Goal: Download file/media

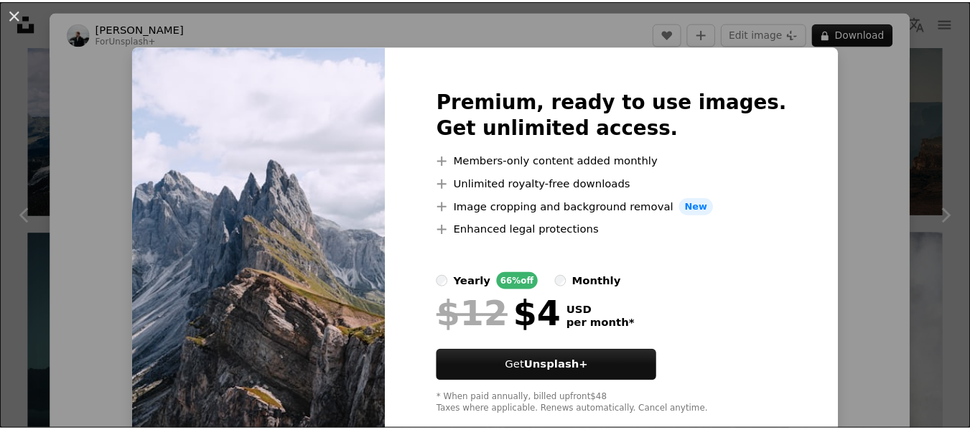
scroll to position [144, 0]
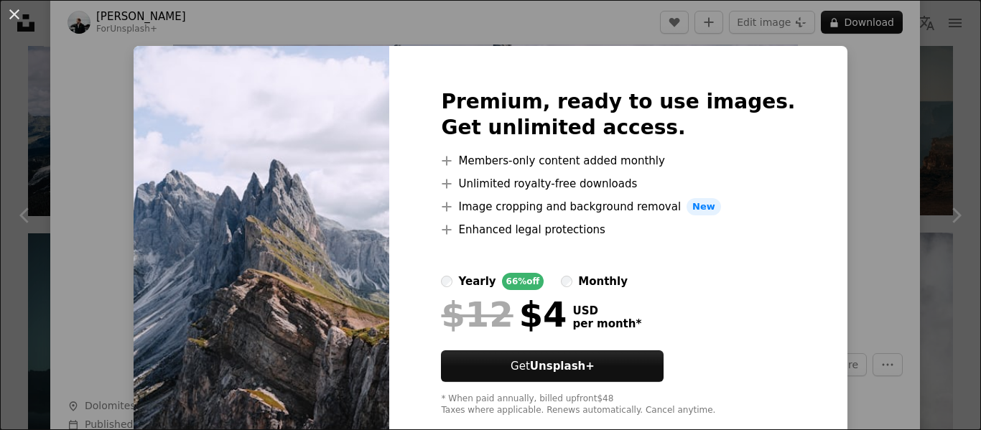
click at [853, 148] on div "An X shape Premium, ready to use images. Get unlimited access. A plus sign Memb…" at bounding box center [490, 215] width 981 height 430
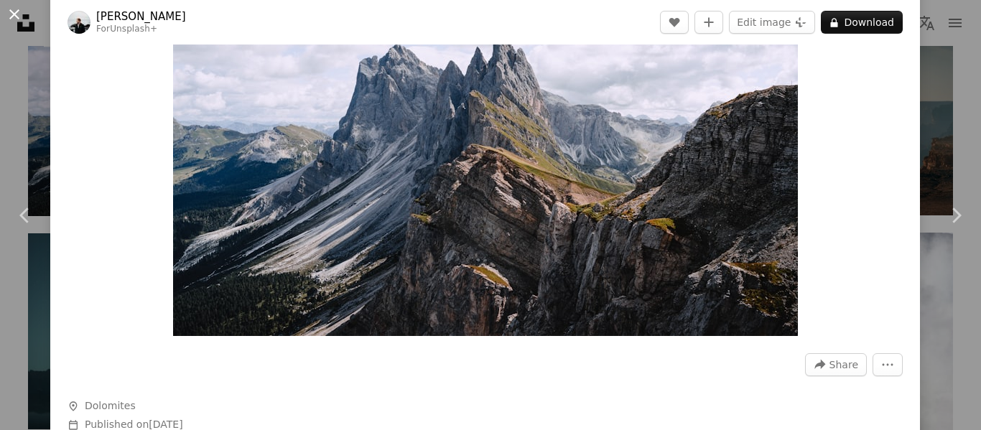
click at [17, 17] on button "An X shape" at bounding box center [14, 14] width 17 height 17
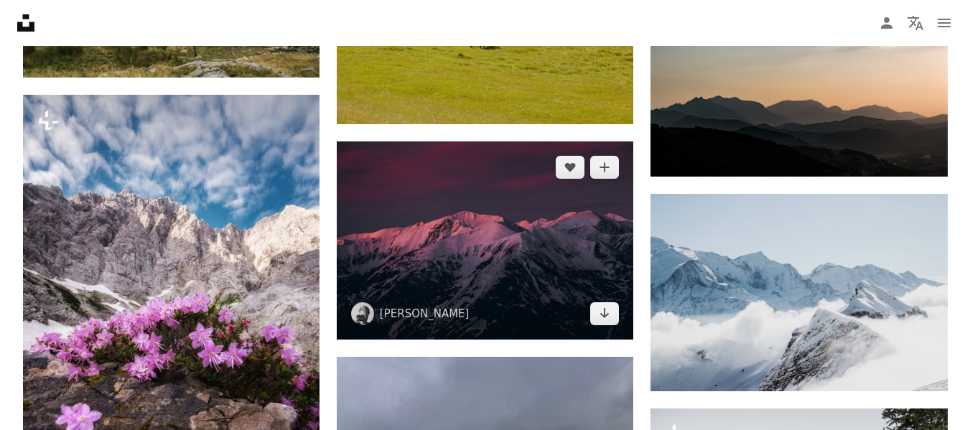
scroll to position [12063, 0]
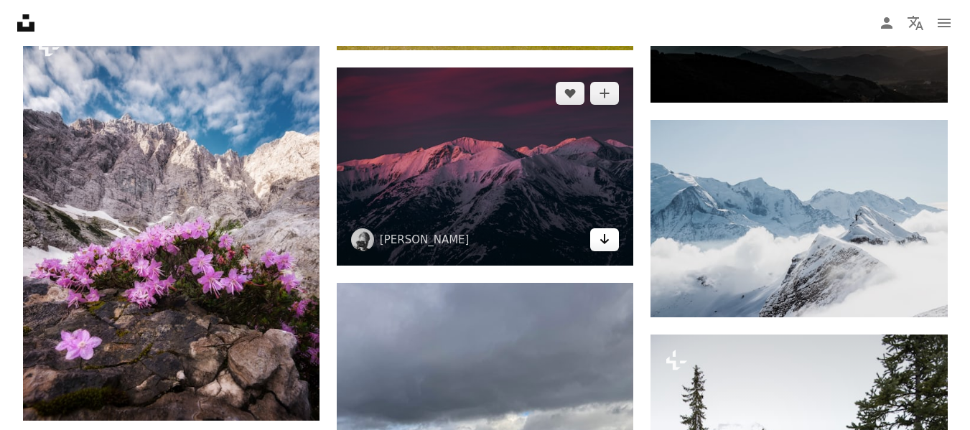
click at [602, 242] on icon "Arrow pointing down" at bounding box center [604, 238] width 11 height 17
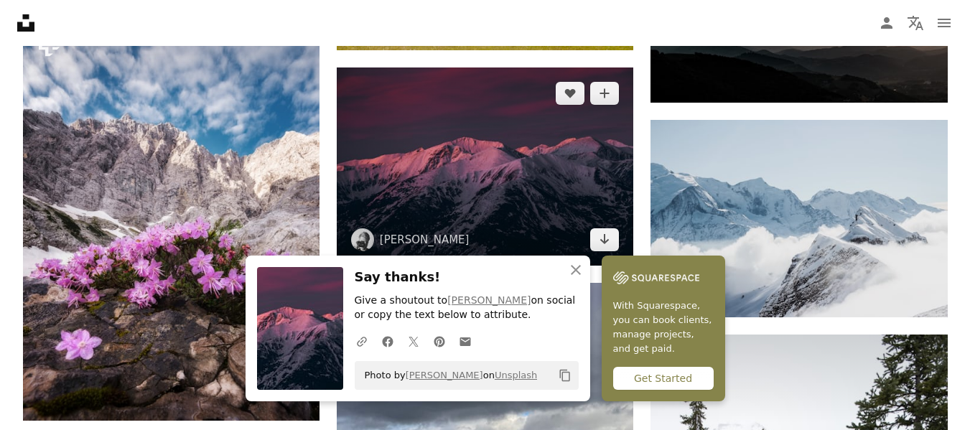
click at [458, 149] on img at bounding box center [485, 165] width 297 height 197
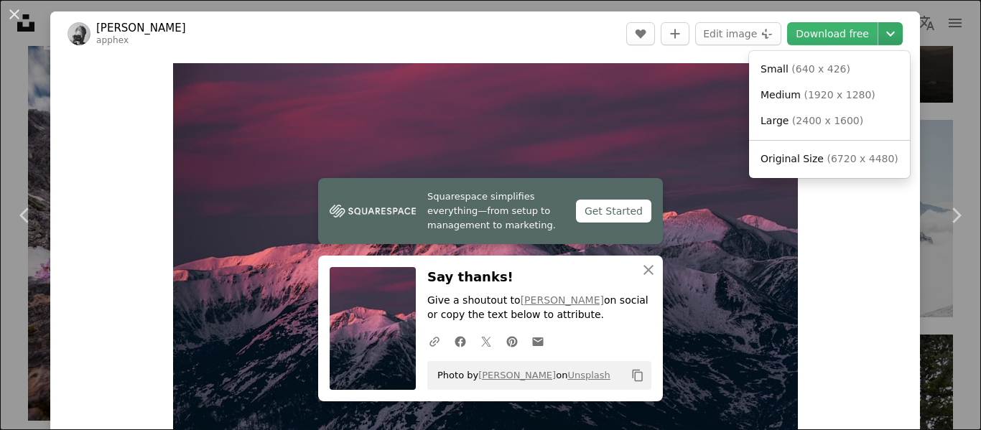
click at [881, 37] on icon "Chevron down" at bounding box center [890, 33] width 23 height 17
click at [802, 119] on span "( 2400 x 1600 )" at bounding box center [827, 120] width 71 height 11
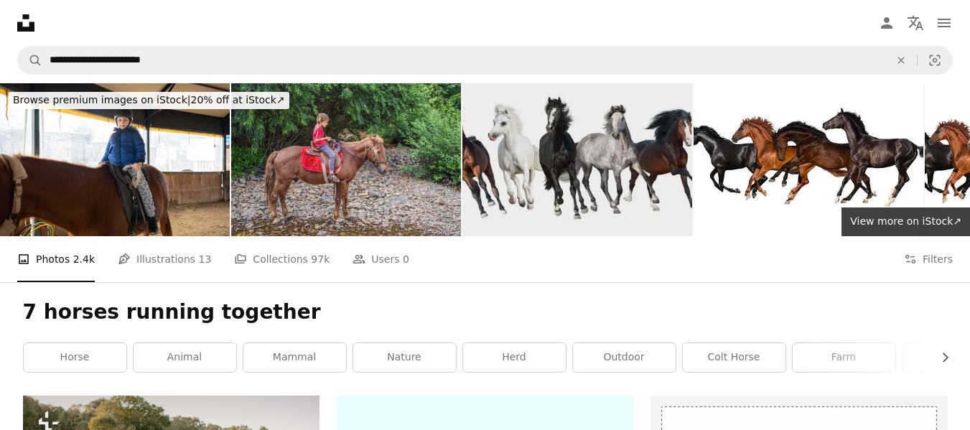
click at [609, 126] on img at bounding box center [577, 159] width 230 height 153
